Goal: Navigation & Orientation: Find specific page/section

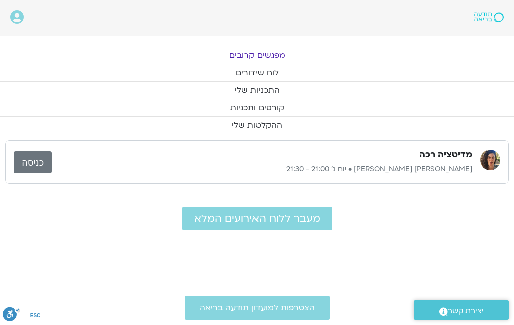
click at [267, 57] on link "מפגשים קרובים" at bounding box center [257, 55] width 514 height 17
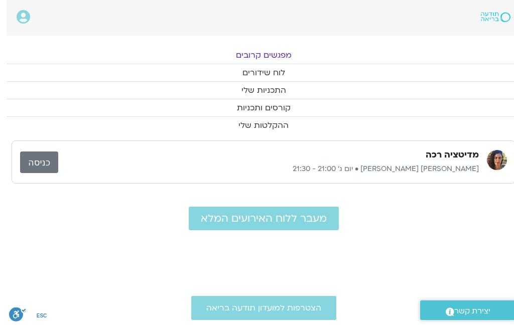
click at [271, 56] on link "מפגשים קרובים" at bounding box center [257, 55] width 514 height 17
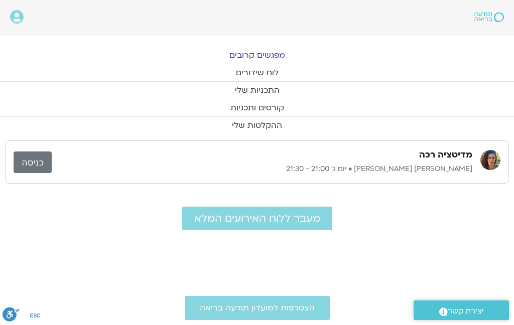
click at [265, 54] on link "מפגשים קרובים" at bounding box center [257, 55] width 514 height 17
click at [275, 76] on link "לוח שידורים" at bounding box center [257, 72] width 514 height 17
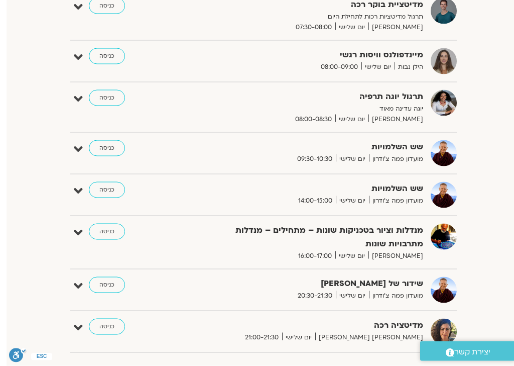
scroll to position [215, 0]
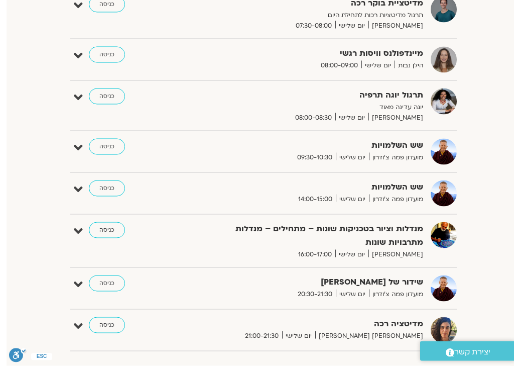
click at [100, 285] on link "כניסה" at bounding box center [100, 283] width 36 height 16
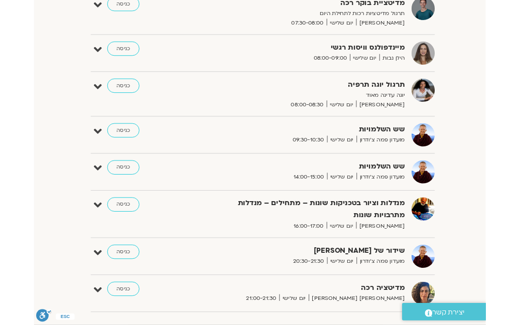
scroll to position [256, -7]
